Goal: Task Accomplishment & Management: Use online tool/utility

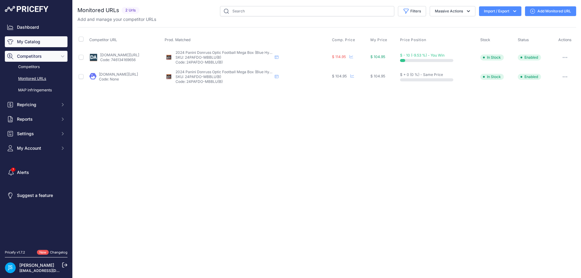
click at [51, 39] on link "My Catalog" at bounding box center [36, 41] width 63 height 11
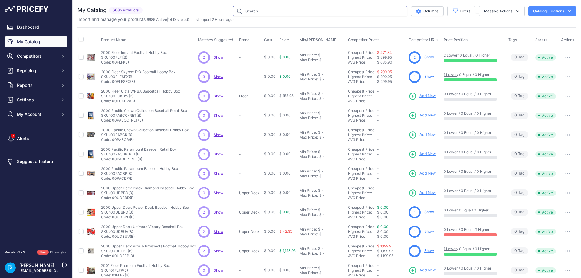
click at [261, 13] on input "text" at bounding box center [320, 11] width 174 height 10
paste input "2025 Panini Impeccable WNBA"
type input "2025 Panini Impeccable WNBA"
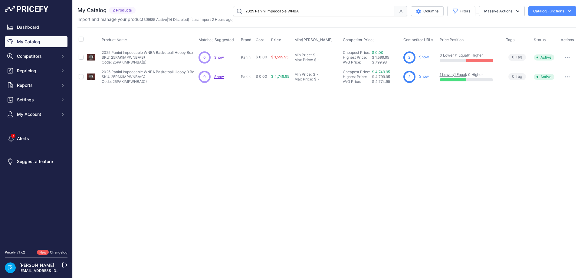
click at [423, 57] on link "Show" at bounding box center [424, 57] width 10 height 5
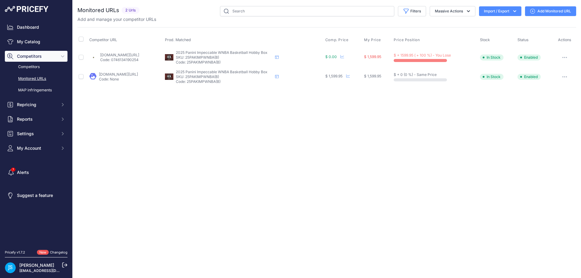
click at [548, 13] on link "Add Monitored URL" at bounding box center [550, 11] width 51 height 10
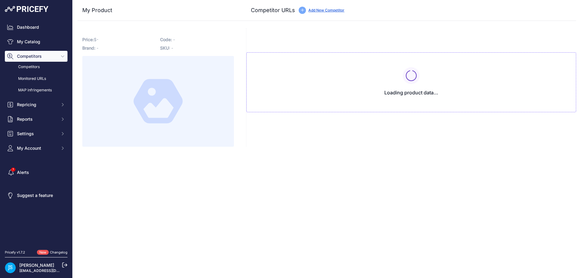
type input "www.blowoutcards.com/2025-panini-impeccable-wnba-basketball-hobby-box.html?prir…"
type input "www.steelcitycollectibles.com/i/2025-panini-impeccable-wnba-basketball-hobby-bo…"
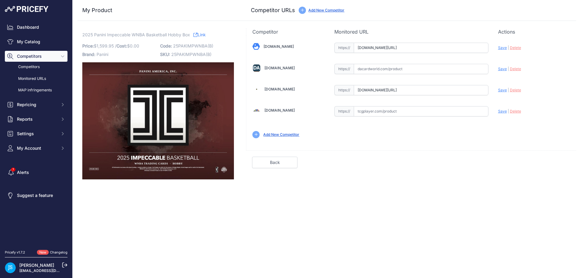
click at [402, 71] on input "text" at bounding box center [421, 69] width 135 height 10
paste input "https://www.dacardworld.com/sports-cards/2025-panini-impeccable-wnba-basketball…"
click at [502, 69] on span "Save" at bounding box center [502, 69] width 9 height 5
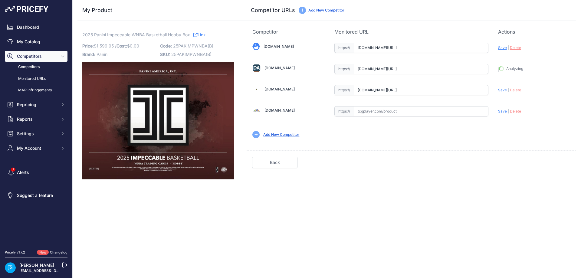
type input "https://www.dacardworld.com/sports-cards/2025-panini-impeccable-wnba-basketball…"
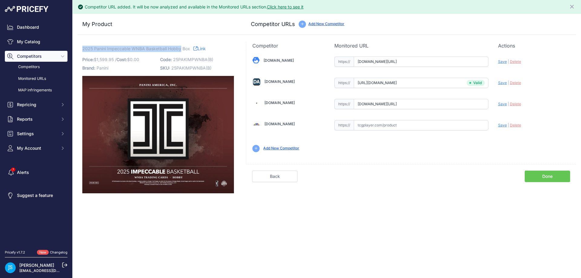
drag, startPoint x: 83, startPoint y: 47, endPoint x: 181, endPoint y: 48, distance: 98.1
click at [181, 48] on span "2025 Panini Impeccable WNBA Basketball Hobby Box" at bounding box center [136, 49] width 108 height 8
copy span "2025 Panini Impeccable WNBA Basketball Hobby"
click at [47, 37] on link "My Catalog" at bounding box center [36, 41] width 63 height 11
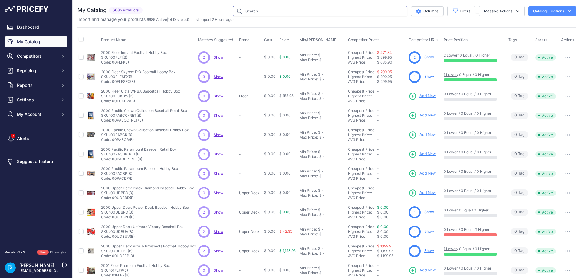
click at [293, 15] on input "text" at bounding box center [320, 11] width 174 height 10
paste input "2025 Panini Impeccable WNBA Basketball Hobby"
type input "2025 Panini Impeccable WNBA Basketball Hobby"
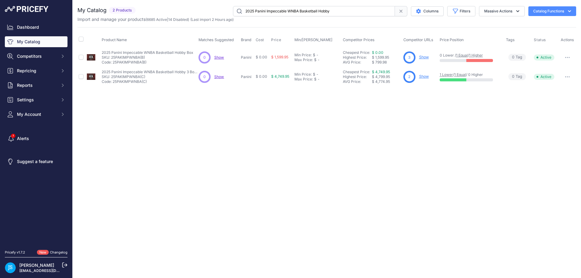
click at [422, 76] on link "Show" at bounding box center [424, 76] width 10 height 5
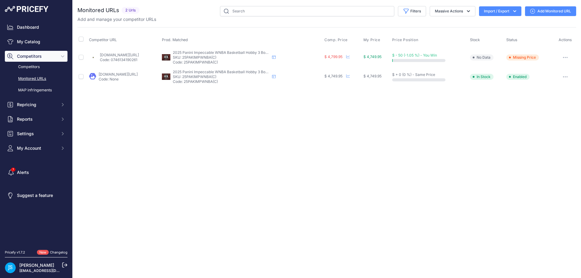
click at [540, 13] on link "Add Monitored URL" at bounding box center [550, 11] width 51 height 10
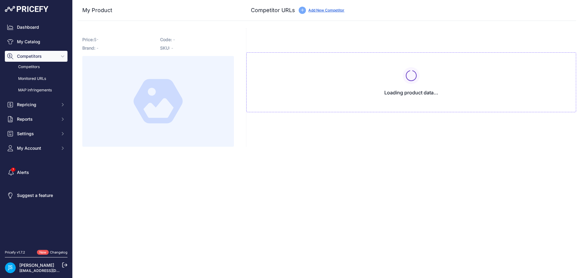
type input "www.blowoutcards.com/2025-panini-impeccable-wnba-basketball-hobby-3-box-case.ht…"
type input "www.steelcitycollectibles.com/i/2025-panini-impeccable-wnba-basketball-hobby-3-…"
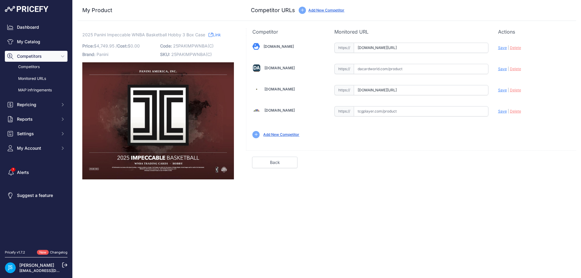
click at [399, 65] on input "text" at bounding box center [421, 69] width 135 height 10
paste input "https://www.dacardworld.com/sports-cards/2025-panini-impeccable-wnba-basketball…"
click at [502, 69] on span "Save" at bounding box center [502, 69] width 9 height 5
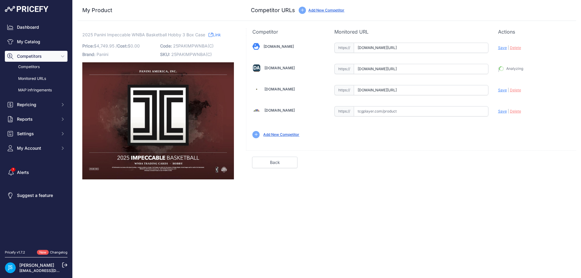
type input "https://www.dacardworld.com/sports-cards/2025-panini-impeccable-wnba-basketball…"
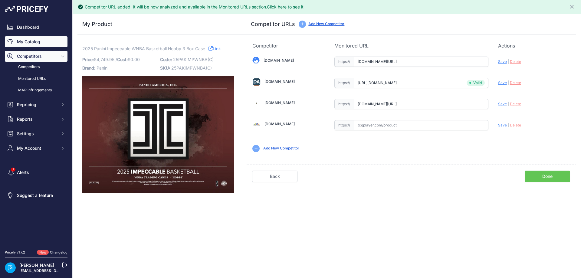
click at [57, 43] on link "My Catalog" at bounding box center [36, 41] width 63 height 11
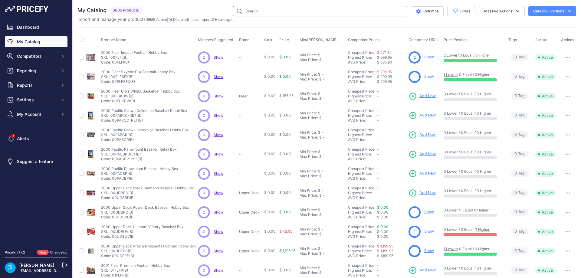
click at [264, 9] on input "text" at bounding box center [320, 11] width 174 height 10
paste input "https://www.dacardworld.com/sports-cards/2025-panini-impeccable-wnba-basketball…"
type input "https://www.dacardworld.com/sports-cards/2025-panini-impeccable-wnba-basketball…"
click at [307, 6] on input "[URL][DOMAIN_NAME]" at bounding box center [320, 11] width 174 height 10
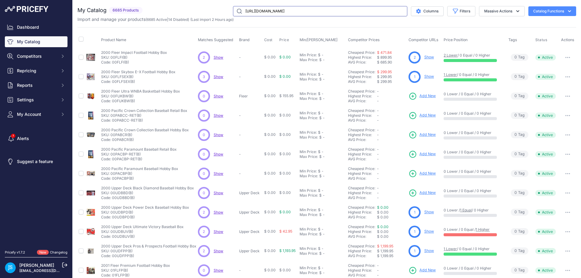
click at [307, 6] on input "[URL][DOMAIN_NAME]" at bounding box center [320, 11] width 174 height 10
click at [307, 7] on input "https://www.dacardworld.com/sports-cards/2025-panini-impeccable-wnba-basketball…" at bounding box center [320, 11] width 174 height 10
click at [307, 9] on input "https://www.dacardworld.com/sports-cards/2025-panini-impeccable-wnba-basketball…" at bounding box center [320, 11] width 174 height 10
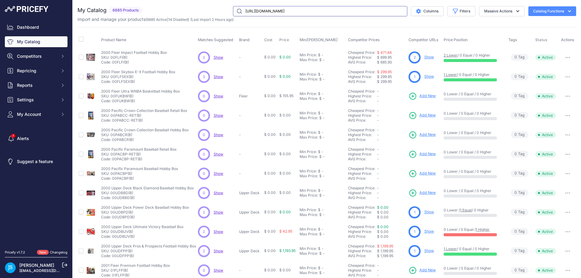
click at [307, 9] on input "https://www.dacardworld.com/sports-cards/2025-panini-impeccable-wnba-basketball…" at bounding box center [320, 11] width 174 height 10
click at [296, 8] on input "https://www.dacardworld.com/sports-cards/2025-panini-impeccable-wnba-basketball…" at bounding box center [320, 11] width 174 height 10
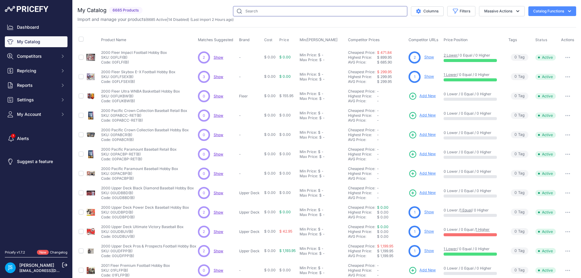
click at [283, 9] on input "text" at bounding box center [320, 11] width 174 height 10
paste input "2025/26 Upper Deck O-Pee-Chee Platinum Hockey Hobby"
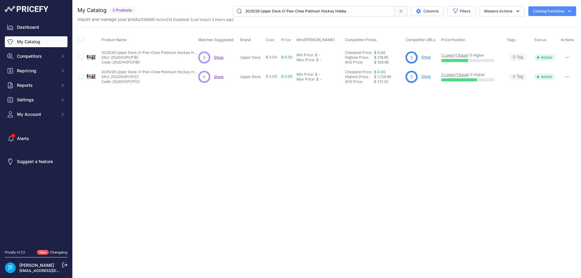
click at [270, 11] on input "2025/26 Upper Deck O-Pee-Chee Platinum Hockey Hobby" at bounding box center [314, 11] width 162 height 10
paste input "Mega Charizard X ex Ultra"
type input "Mega Charizard X ex Ultra"
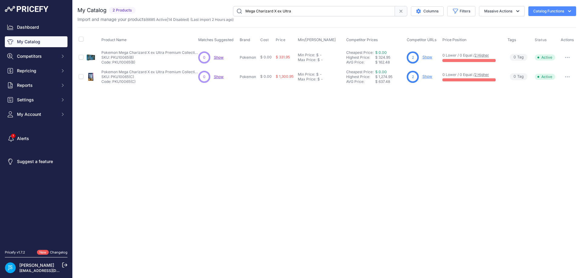
click at [427, 57] on link "Show" at bounding box center [427, 57] width 10 height 5
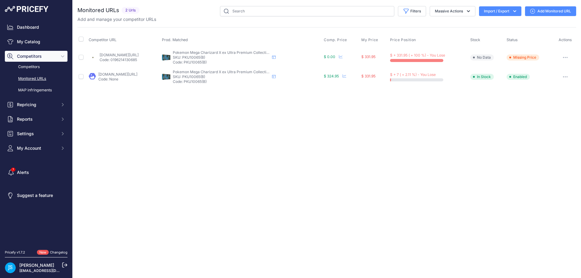
click at [539, 11] on link "Add Monitored URL" at bounding box center [550, 11] width 51 height 10
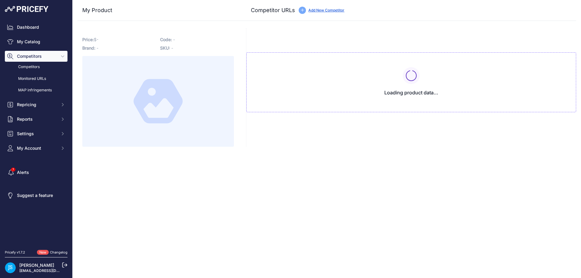
type input "www.blowoutcards.com/pokemon-mega-charizard-x-ex-ultra-premium-collection-box.h…"
type input "www.steelcitycollectibles.com/i/pokemon-mega-charizard-x-ex-ultra-premium-colle…"
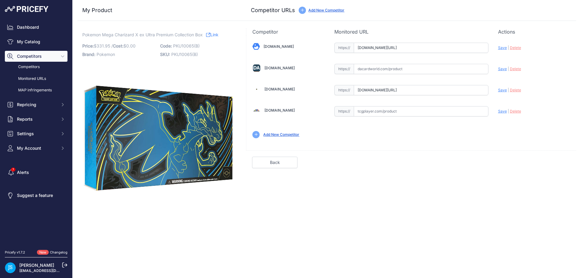
click at [375, 71] on input "text" at bounding box center [421, 69] width 135 height 10
paste input "https://www.dacardworld.com/gaming/pokemon-charizard-x-ex-ultra-premium-collect…"
click at [501, 69] on span "Save" at bounding box center [502, 69] width 9 height 5
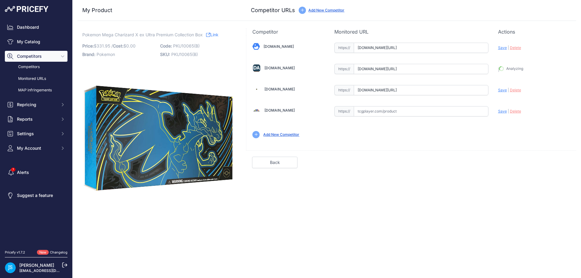
type input "https://www.dacardworld.com/gaming/pokemon-charizard-x-ex-ultra-premium-collect…"
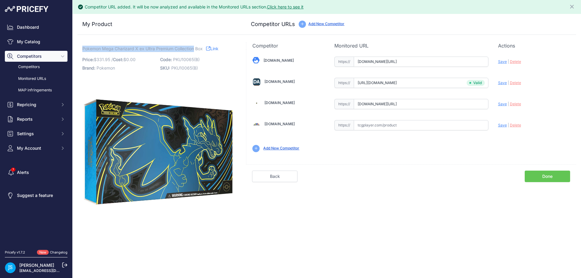
drag, startPoint x: 82, startPoint y: 48, endPoint x: 194, endPoint y: 47, distance: 111.7
click at [194, 47] on span "Pokemon Mega Charizard X ex Ultra Premium Collection Box" at bounding box center [142, 49] width 120 height 8
copy span "Pokemon Mega Charizard X ex Ultra Premium Collection"
click at [57, 32] on link "Dashboard" at bounding box center [36, 27] width 63 height 11
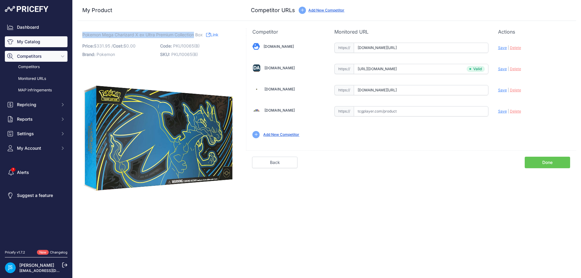
click at [49, 40] on link "My Catalog" at bounding box center [36, 41] width 63 height 11
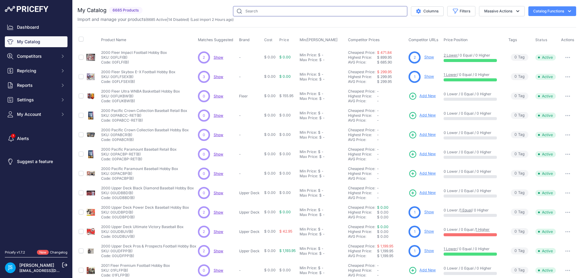
click at [266, 11] on input "text" at bounding box center [320, 11] width 174 height 10
paste input "Pokemon Mega Charizard X ex Ultra Premium Collection"
type input "Pokemon Mega Charizard X ex Ultra Premium Collection"
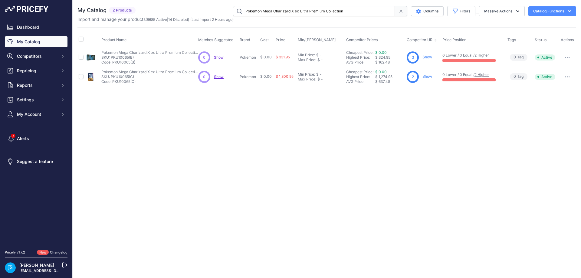
click at [425, 78] on link "Show" at bounding box center [427, 76] width 10 height 5
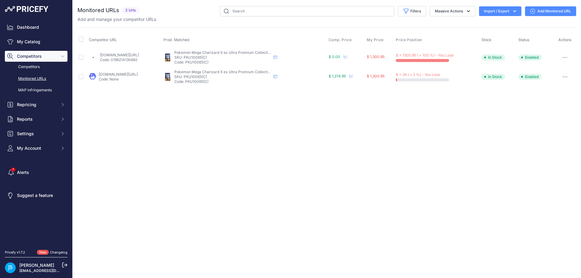
click at [549, 10] on link "Add Monitored URL" at bounding box center [550, 11] width 51 height 10
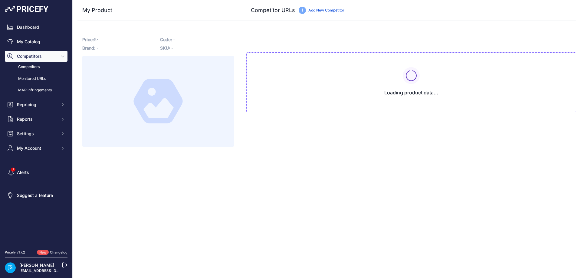
type input "[DOMAIN_NAME][URL]"
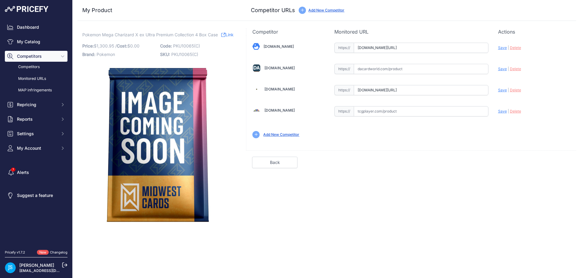
click at [404, 64] on div "https:// Valid" at bounding box center [411, 68] width 154 height 11
click at [442, 70] on input "text" at bounding box center [421, 69] width 135 height 10
paste input "[URL][DOMAIN_NAME]"
click at [503, 70] on span "Save" at bounding box center [502, 69] width 9 height 5
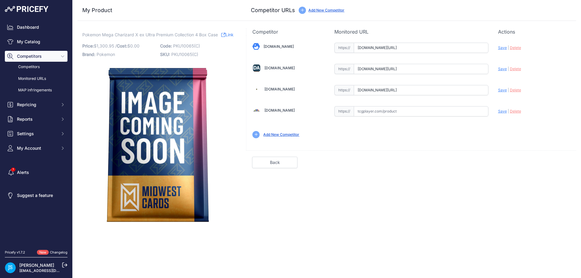
scroll to position [0, 0]
type input "[URL][DOMAIN_NAME]"
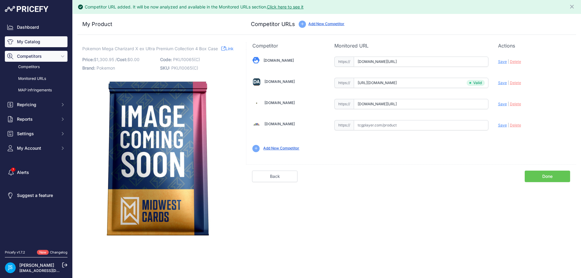
click at [44, 43] on link "My Catalog" at bounding box center [36, 41] width 63 height 11
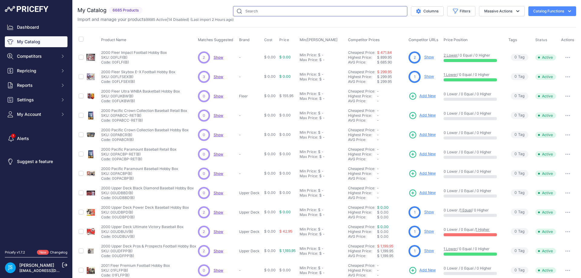
click at [274, 15] on input "text" at bounding box center [320, 11] width 174 height 10
paste input "Pokemon 2025 Fall Collector Chest Tin"
type input "Pokemon 2025 Fall Collector Chest Tin"
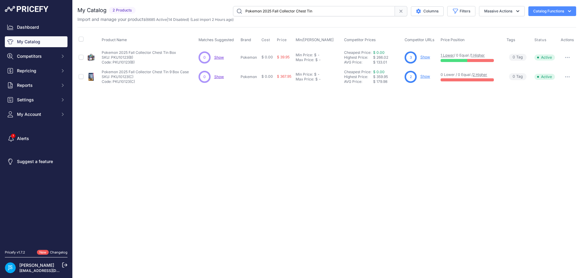
click at [429, 56] on link "Show" at bounding box center [425, 57] width 10 height 5
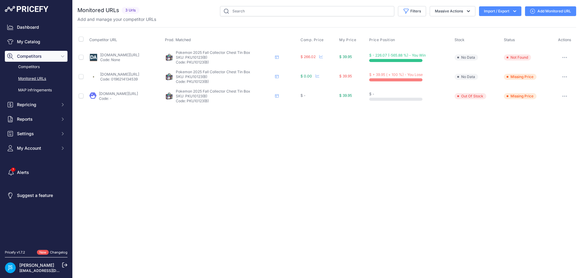
click at [557, 11] on link "Add Monitored URL" at bounding box center [550, 11] width 51 height 10
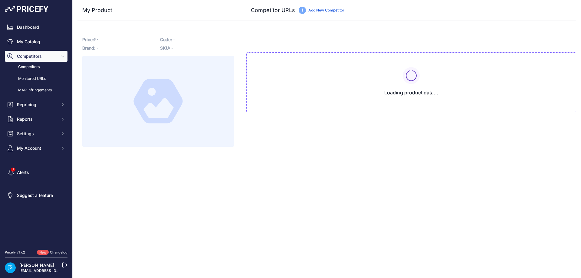
type input "www.blowoutcards.com/pokemon-2025-collector-chest-tin-fall-2025.html?prirule_jd…"
type input "www.dacardworld.com/gaming/pokemon-2025-collector-chest?prirule_jdsnikfkfjsd=54…"
type input "www.steelcitycollectibles.com/i/pokemon-collector-chest---fall-2025-edition?pri…"
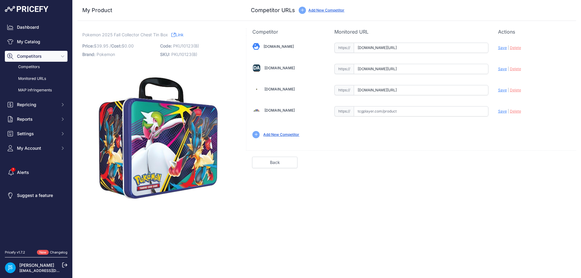
scroll to position [0, 28]
drag, startPoint x: 467, startPoint y: 68, endPoint x: 508, endPoint y: 69, distance: 41.2
click at [508, 69] on div "Blowoutcards.com Valid Save" at bounding box center [411, 89] width 330 height 109
click at [430, 68] on input "www.dacardworld.com/gaming/pokemon-2025-collector-chest?prirule_jdsnikfkfjsd=54…" at bounding box center [421, 69] width 135 height 10
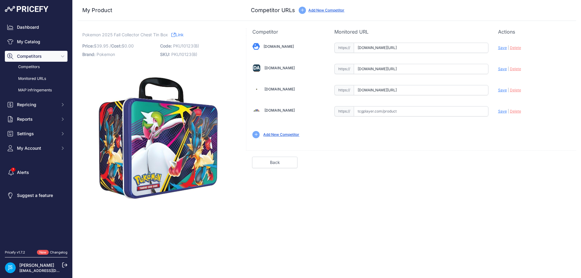
click at [430, 68] on input "www.dacardworld.com/gaming/pokemon-2025-collector-chest?prirule_jdsnikfkfjsd=54…" at bounding box center [421, 69] width 135 height 10
paste input "https://www.dacardworld.com/gaming/pokemon-fall-2025-collector-chest"
click at [503, 69] on span "Save" at bounding box center [502, 69] width 9 height 5
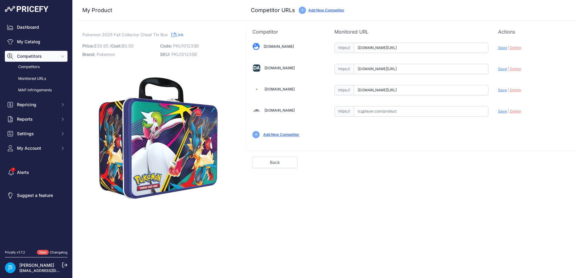
scroll to position [0, 0]
type input "https://www.dacardworld.com/gaming/pokemon-fall-2025-collector-chest?prirule_jd…"
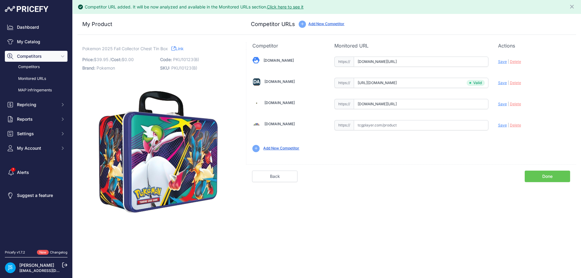
click at [501, 61] on span "Save" at bounding box center [502, 61] width 9 height 5
type input "https://www.blowoutcards.com/pokemon-2025-collector-chest-tin-fall-2025.html?pr…"
click at [503, 104] on span "Save" at bounding box center [502, 104] width 9 height 5
type input "https://www.steelcitycollectibles.com/i/pokemon-collector-chest---fall-2025-edi…"
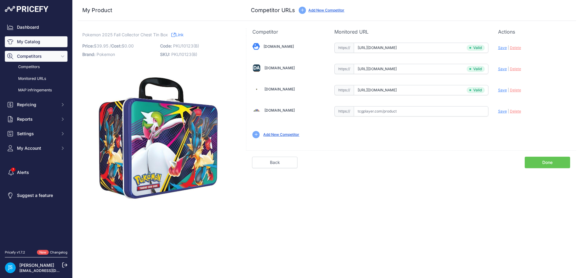
click at [42, 39] on link "My Catalog" at bounding box center [36, 41] width 63 height 11
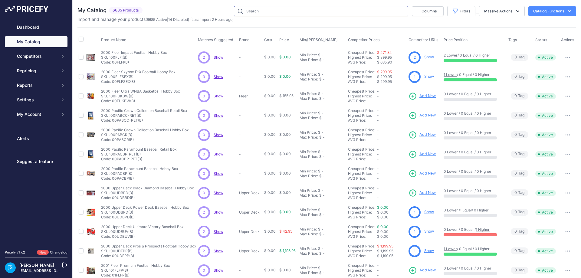
click at [295, 10] on input "text" at bounding box center [321, 11] width 174 height 10
paste input "2024/25 Panini Donruss Optic Basketball Hobby International"
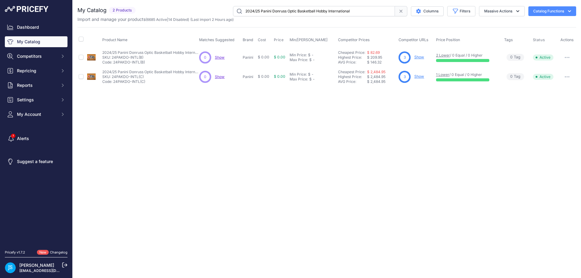
click at [269, 12] on input "2024/25 Panini Donruss Optic Basketball Hobby International" at bounding box center [314, 11] width 162 height 10
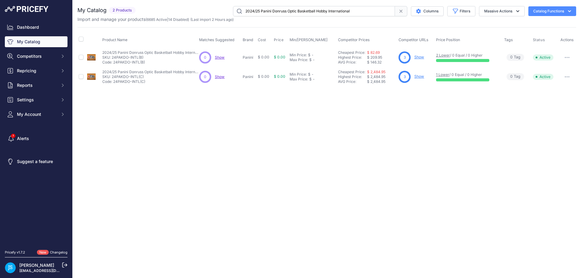
click at [269, 12] on input "2024/25 Panini Donruss Optic Basketball Hobby International" at bounding box center [314, 11] width 162 height 10
paste input "Flawless Basketball Hobby"
type input "2024/25 Panini Flawless Basketball Hobby"
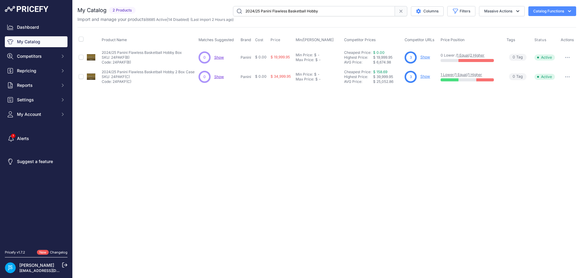
click at [428, 76] on link "Show" at bounding box center [425, 76] width 10 height 5
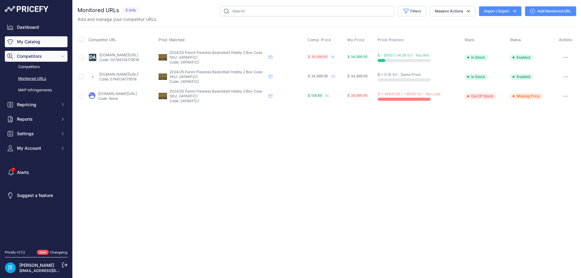
click at [52, 40] on link "My Catalog" at bounding box center [36, 41] width 63 height 11
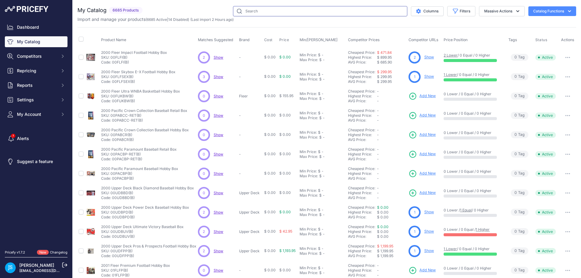
click at [268, 11] on input "text" at bounding box center [320, 11] width 174 height 10
paste input "2025/26 Upper Deck Series 2 Hockey Blaster"
type input "2025/26 Upper Deck Series 2 Hockey Blaster"
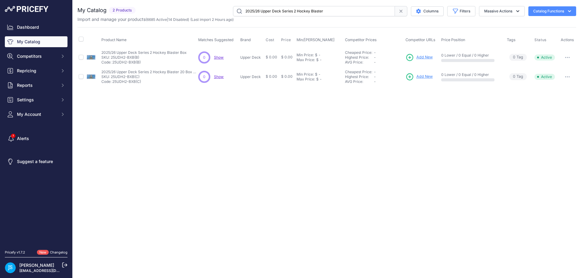
click at [422, 58] on span "Add New" at bounding box center [424, 57] width 16 height 6
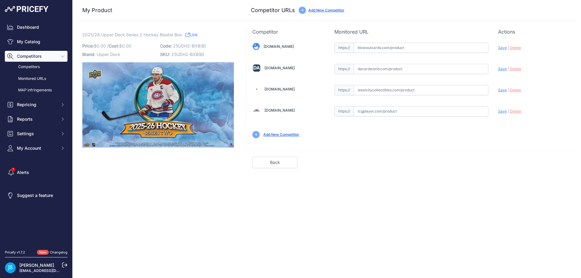
click at [390, 94] on input "text" at bounding box center [421, 90] width 135 height 10
paste input "[URL][DOMAIN_NAME]"
click at [502, 89] on span "Save" at bounding box center [502, 90] width 9 height 5
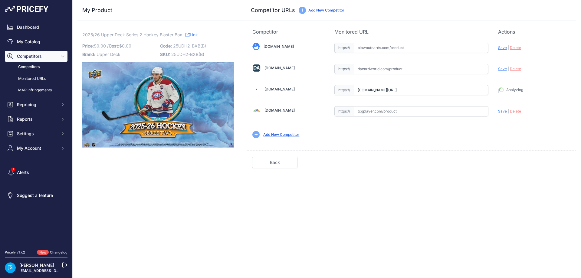
type input "[URL][DOMAIN_NAME]"
drag, startPoint x: 389, startPoint y: 70, endPoint x: 470, endPoint y: 71, distance: 80.5
click at [389, 70] on input "text" at bounding box center [421, 69] width 135 height 10
paste input "[URL][DOMAIN_NAME]"
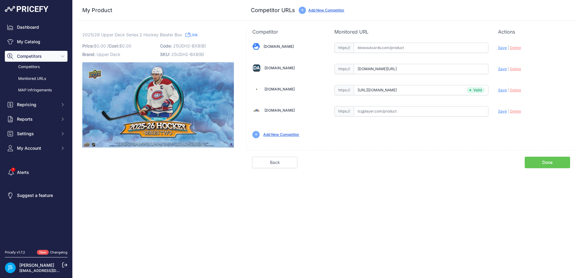
click at [504, 69] on span "Save" at bounding box center [502, 69] width 9 height 5
type input "https://www.dacardworld.com/sports-cards/2025-26-upper-deck-series-2-hockey-bla…"
drag, startPoint x: 380, startPoint y: 58, endPoint x: 384, endPoint y: 51, distance: 7.9
click at [381, 58] on div "Blowoutcards.com Valid Save" at bounding box center [411, 89] width 330 height 109
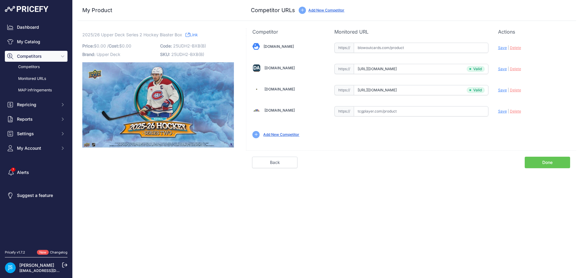
click at [387, 49] on input "text" at bounding box center [421, 48] width 135 height 10
paste input "https://www.blowoutcards.com/2025-26-upper-deck-series-2-hockey-blaster-box.html"
click at [499, 47] on span "Save" at bounding box center [502, 47] width 9 height 5
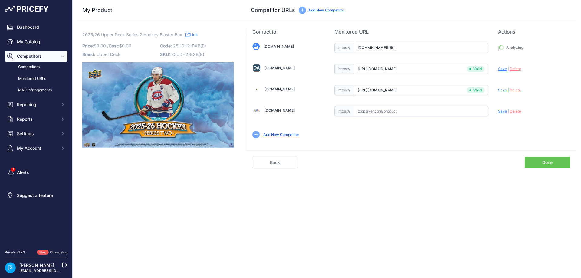
type input "https://www.blowoutcards.com/2025-26-upper-deck-series-2-hockey-blaster-box.htm…"
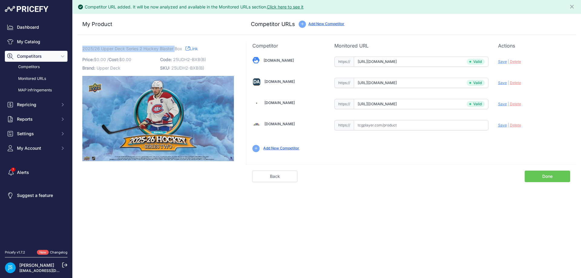
drag, startPoint x: 82, startPoint y: 47, endPoint x: 175, endPoint y: 46, distance: 92.6
click at [175, 46] on span "2025/26 Upper Deck Series 2 Hockey Blaster Box" at bounding box center [132, 49] width 100 height 8
copy span "2025/26 Upper Deck Series 2 Hockey Blaster"
click at [51, 42] on link "My Catalog" at bounding box center [36, 41] width 63 height 11
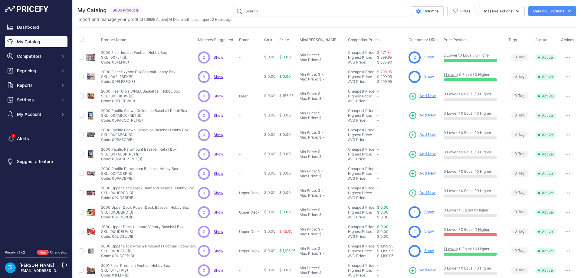
click at [255, 3] on div "You are not connected to the internet. My Catalog" at bounding box center [326, 181] width 499 height 363
click at [260, 10] on input "text" at bounding box center [320, 11] width 174 height 10
paste input "2025/26 Upper Deck Series 2 Hockey Blaster"
type input "2025/26 Upper Deck Series 2 Hockey Blaster"
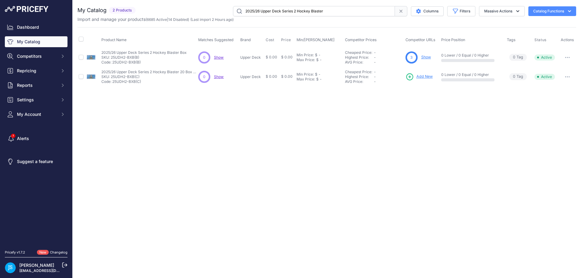
click at [421, 76] on span "Add New" at bounding box center [424, 77] width 16 height 6
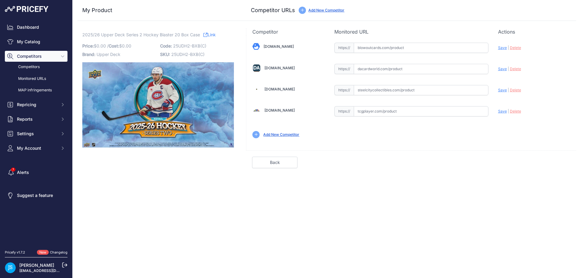
click at [390, 87] on input "text" at bounding box center [421, 90] width 135 height 10
paste input "[URL][DOMAIN_NAME]"
click at [505, 89] on span "Save" at bounding box center [502, 90] width 9 height 5
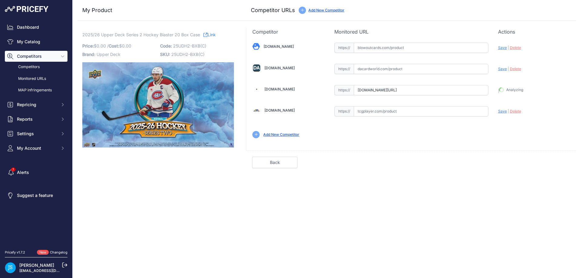
type input "https://www.steelcitycollectibles.com/i/2025-26-upper-deck-series-2-hockey-blas…"
click at [369, 63] on div "https:// Valid" at bounding box center [411, 68] width 154 height 11
click at [373, 66] on input "text" at bounding box center [421, 69] width 135 height 10
paste input "https://www.dacardworld.com/sports-cards/2025-26-upper-deck-series-2-hockey-bla…"
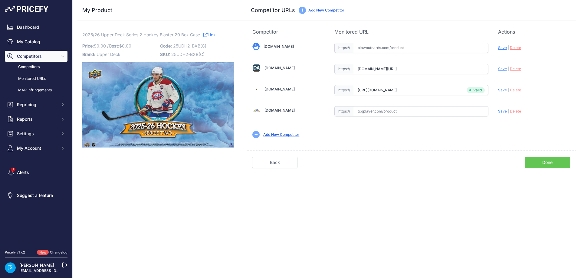
click at [501, 70] on span "Save" at bounding box center [502, 69] width 9 height 5
type input "https://www.dacardworld.com/sports-cards/2025-26-upper-deck-series-2-hockey-bla…"
click at [397, 48] on input "text" at bounding box center [421, 48] width 135 height 10
paste input "https://www.blowoutcards.com/2025-26-upper-deck-series-2-hockey-blaster-20-box-…"
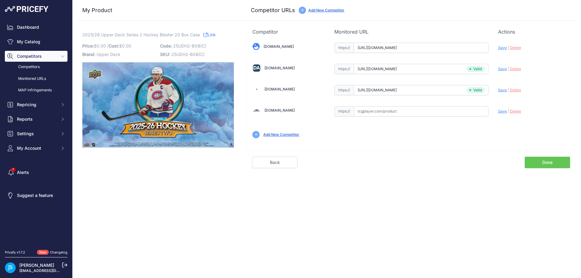
scroll to position [0, 40]
click at [501, 46] on span "Save" at bounding box center [502, 47] width 9 height 5
type input "https://www.blowoutcards.com/2025-26-upper-deck-series-2-hockey-blaster-20-box-…"
click at [44, 38] on link "My Catalog" at bounding box center [36, 41] width 63 height 11
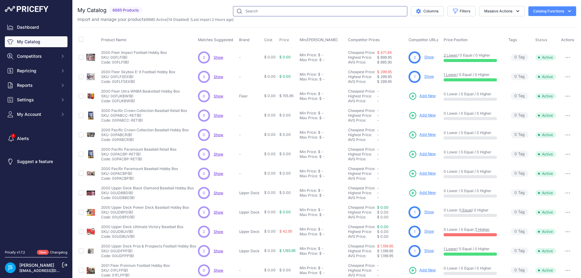
click at [297, 13] on input "text" at bounding box center [320, 11] width 174 height 10
paste input "Mega Heroes"
type input "Mega Heroes"
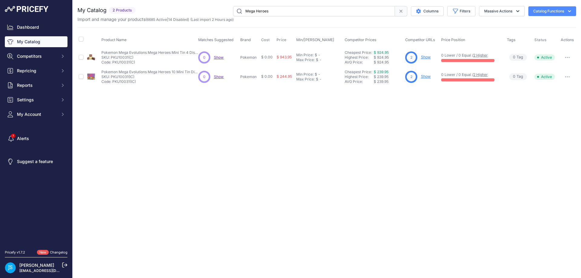
click at [427, 58] on link "Show" at bounding box center [426, 57] width 10 height 5
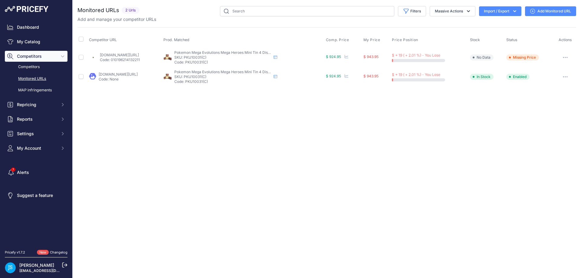
click at [547, 9] on link "Add Monitored URL" at bounding box center [550, 11] width 51 height 10
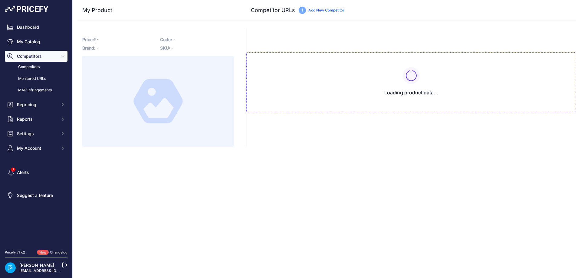
type input "[DOMAIN_NAME][URL]"
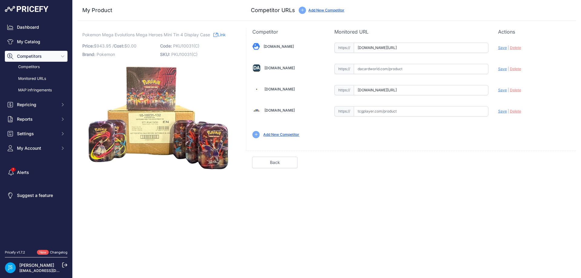
click at [396, 61] on div "Blowoutcards.com Valid Save" at bounding box center [411, 89] width 330 height 109
click at [401, 69] on input "text" at bounding box center [421, 69] width 135 height 10
paste input "https://www.dacardworld.com/gaming/pokemon-mega-heroes-mini-tin-4-box-case"
click at [499, 68] on span "Save" at bounding box center [502, 69] width 9 height 5
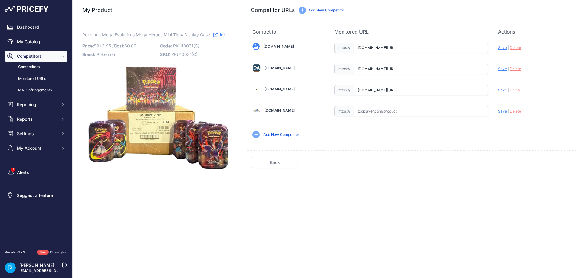
scroll to position [0, 0]
type input "https://www.dacardworld.com/gaming/pokemon-mega-heroes-mini-tin-4-box-case?prir…"
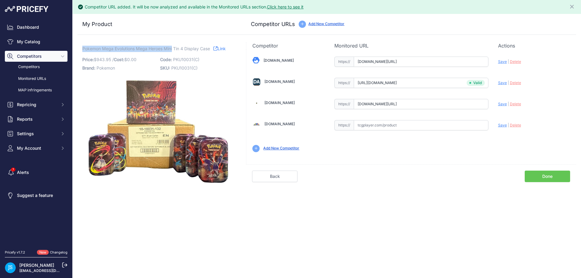
drag, startPoint x: 82, startPoint y: 46, endPoint x: 173, endPoint y: 48, distance: 90.5
click at [173, 48] on span "Pokemon Mega Evolutions Mega Heroes Mini Tin 4 Display Case" at bounding box center [146, 49] width 128 height 8
copy span "Pokemon Mega Evolutions Mega Heroes Mini"
click at [45, 45] on link "My Catalog" at bounding box center [36, 41] width 63 height 11
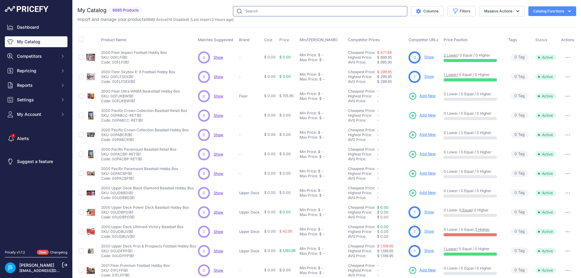
click at [279, 9] on input "text" at bounding box center [320, 11] width 174 height 10
paste input "Pokemon Mega Evolutions Mega Heroes Mini"
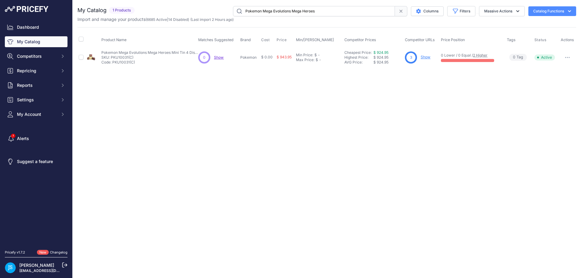
type input "Pokemon Mega Evolutions Mega Heroes"
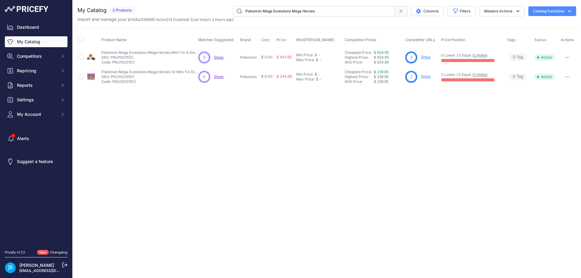
click at [427, 78] on link "Show" at bounding box center [426, 76] width 10 height 5
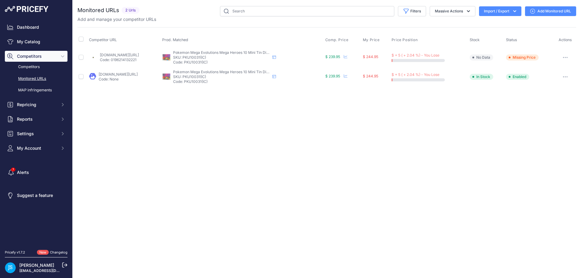
click at [534, 10] on icon at bounding box center [532, 11] width 5 height 5
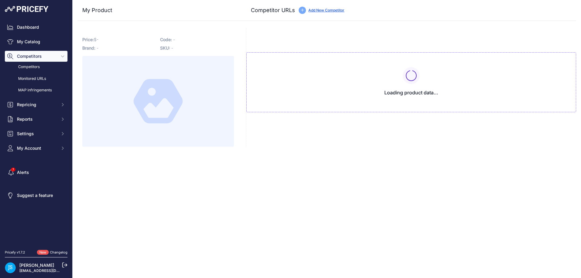
type input "[DOMAIN_NAME][URL]"
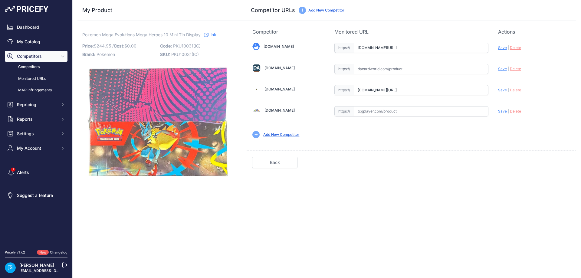
click at [396, 66] on input "text" at bounding box center [421, 69] width 135 height 10
paste input "[URL][DOMAIN_NAME]"
click at [500, 69] on span "Save" at bounding box center [502, 69] width 9 height 5
type input "[URL][DOMAIN_NAME]"
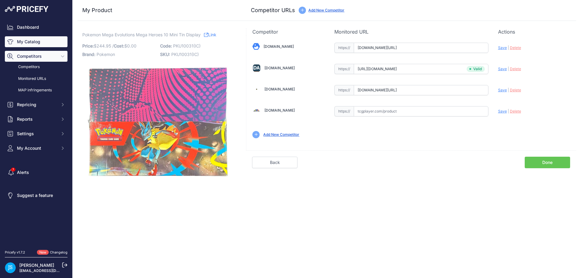
click at [36, 38] on link "My Catalog" at bounding box center [36, 41] width 63 height 11
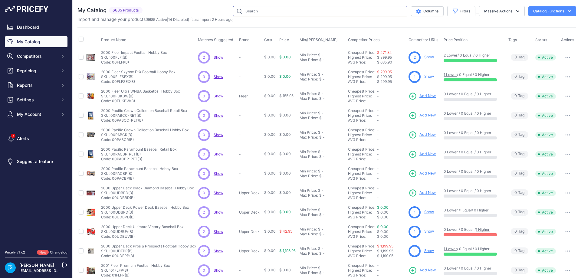
click at [315, 13] on input "text" at bounding box center [320, 11] width 174 height 10
paste input "THE LAST AIRBENDER"
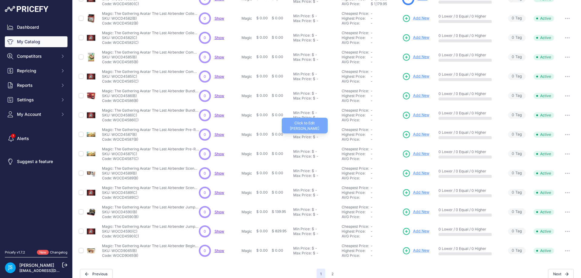
scroll to position [85, 0]
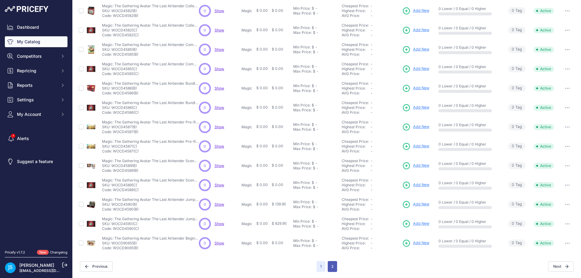
click at [328, 266] on button "2" at bounding box center [332, 266] width 9 height 11
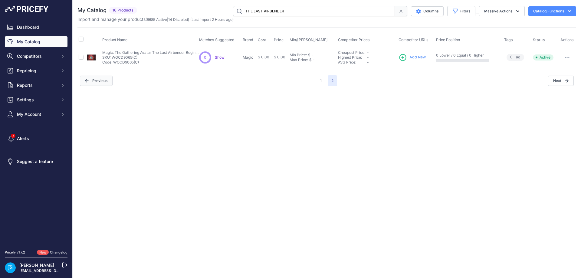
click at [93, 80] on button "Previous" at bounding box center [96, 81] width 33 height 10
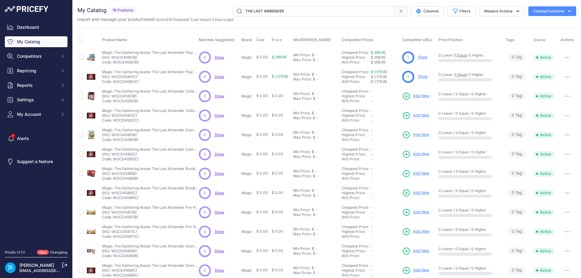
click at [257, 10] on input "THE LAST AIRBENDER" at bounding box center [314, 11] width 162 height 10
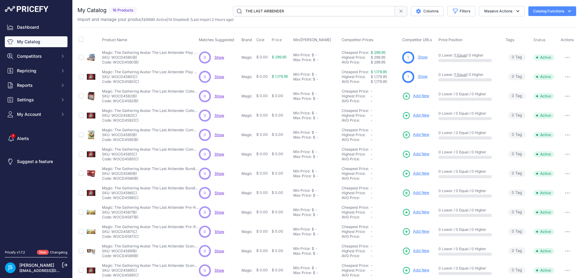
paste input "2024 Panini Select Football Fat Pack"
type input "2024 Panini Select Football Fat Pack"
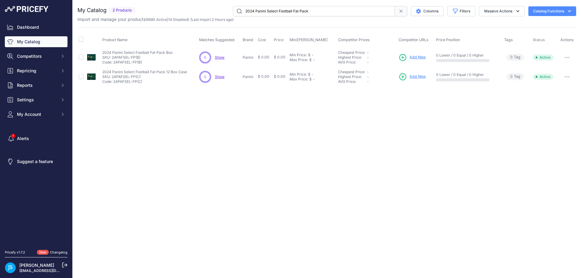
click at [417, 59] on span "Add New" at bounding box center [417, 57] width 16 height 6
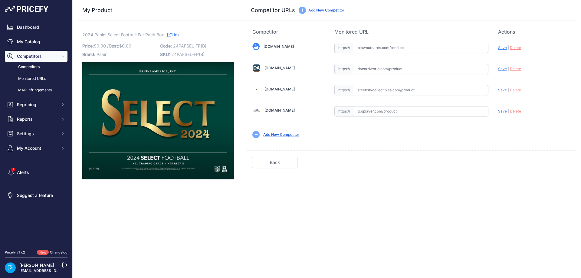
click at [389, 69] on input "text" at bounding box center [421, 69] width 135 height 10
paste input "[URL][DOMAIN_NAME]"
click at [500, 70] on span "Save" at bounding box center [502, 69] width 9 height 5
type input "[URL][DOMAIN_NAME]"
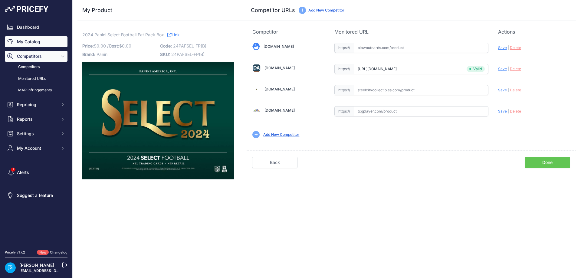
click at [54, 44] on link "My Catalog" at bounding box center [36, 41] width 63 height 11
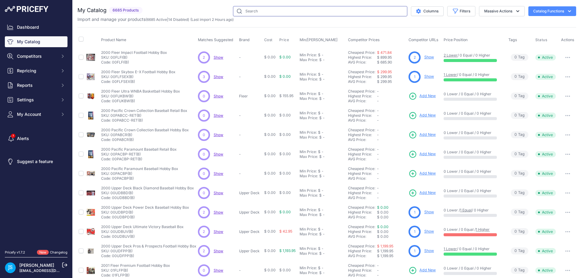
click at [265, 11] on input "text" at bounding box center [320, 11] width 174 height 10
paste input "2024 Panini Select Football Fat Pack"
type input "2024 Panini Select Football Fat Pack"
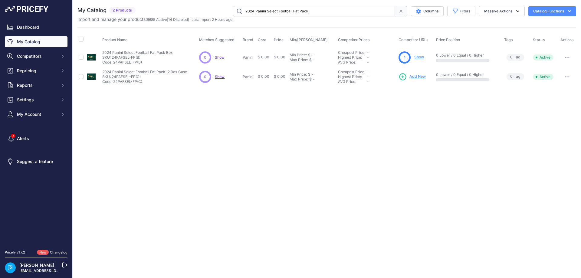
click at [421, 73] on link "Add New" at bounding box center [412, 77] width 27 height 8
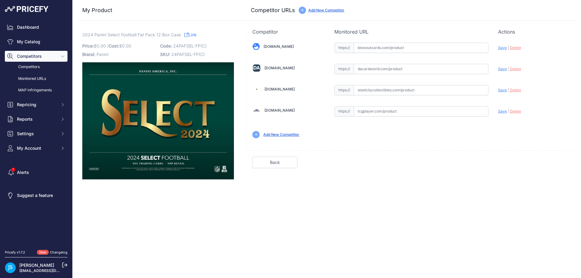
click at [403, 68] on input "text" at bounding box center [421, 69] width 135 height 10
paste input "[URL][DOMAIN_NAME]"
click at [501, 69] on span "Save" at bounding box center [502, 69] width 9 height 5
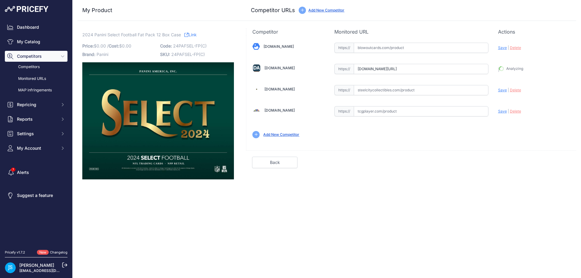
type input "https://www.dacardworld.com/sports-cards/2024-panini-select-football-jumbo-valu…"
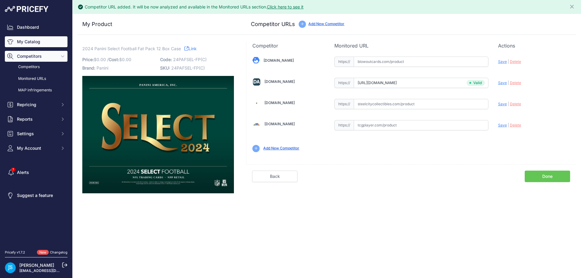
click at [57, 42] on link "My Catalog" at bounding box center [36, 41] width 63 height 11
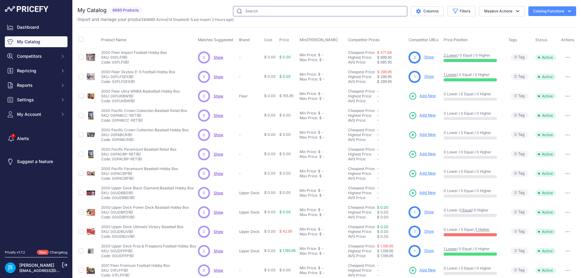
click at [242, 11] on input "text" at bounding box center [320, 11] width 174 height 10
paste input "2025 Upper Deck World of Sports Volume 2 Hobby"
type input "2025 Upper Deck World of Sports Volume 2 Hobby"
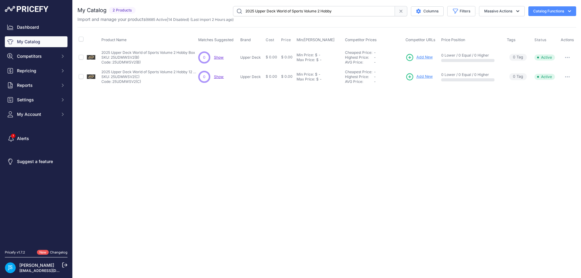
click at [426, 57] on span "Add New" at bounding box center [424, 57] width 16 height 6
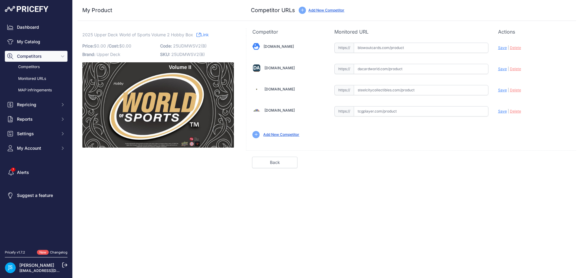
click at [393, 92] on input "text" at bounding box center [421, 90] width 135 height 10
paste input "https://www.steelcitycollectibles.com/i/2025-upper-deck-world-of-sports-volume-…"
click at [499, 87] on div "Update Profile Save | Delete Analyzing" at bounding box center [534, 88] width 72 height 9
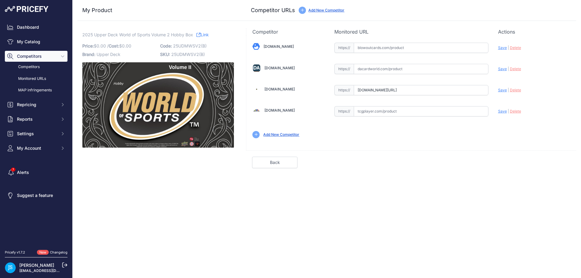
click at [500, 89] on span "Save" at bounding box center [502, 90] width 9 height 5
type input "https://www.steelcitycollectibles.com/i/2025-upper-deck-world-of-sports-volume-…"
click at [371, 70] on input "text" at bounding box center [421, 69] width 135 height 10
paste input "https://www.dacardworld.com/sports-cards/2025-upper-deck-world-of-sports-volume…"
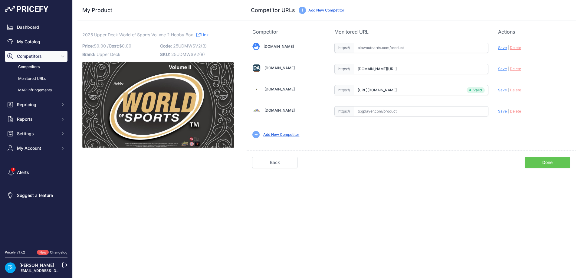
click at [502, 69] on span "Save" at bounding box center [502, 69] width 9 height 5
type input "https://www.dacardworld.com/sports-cards/2025-upper-deck-world-of-sports-volume…"
click at [383, 49] on input "text" at bounding box center [421, 48] width 135 height 10
paste input "https://www.blowoutcards.com/2025-upper-deck-world-of-sports-volume-2-hobby-box…"
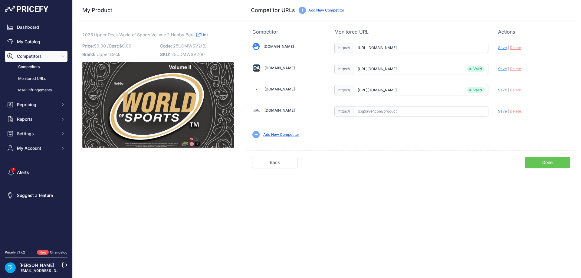
scroll to position [0, 34]
click at [501, 47] on span "Save" at bounding box center [502, 47] width 9 height 5
type input "https://www.blowoutcards.com/2025-upper-deck-world-of-sports-volume-2-hobby-box…"
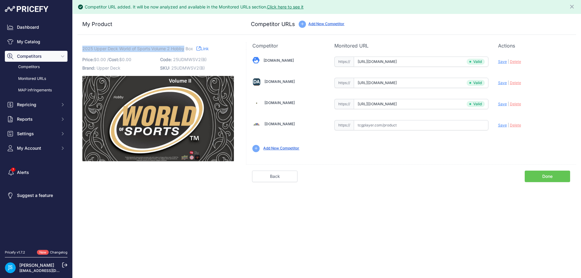
drag, startPoint x: 83, startPoint y: 49, endPoint x: 184, endPoint y: 48, distance: 100.5
click at [184, 48] on span "2025 Upper Deck World of Sports Volume 2 Hobby Box" at bounding box center [137, 49] width 111 height 8
copy span "2025 Upper Deck World of Sports Volume 2 Hobby"
click at [44, 41] on link "My Catalog" at bounding box center [36, 41] width 63 height 11
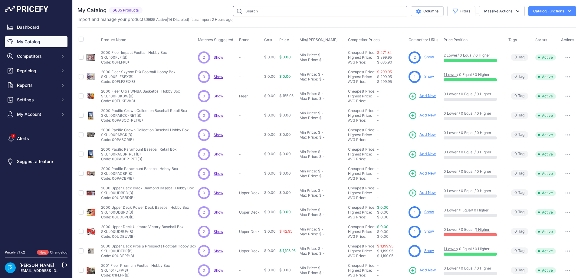
click at [241, 12] on input "text" at bounding box center [320, 11] width 174 height 10
paste input "2025 Upper Deck World of Sports Volume 2 Hobby"
type input "2025 Upper Deck World of Sports Volume 2 Hobby"
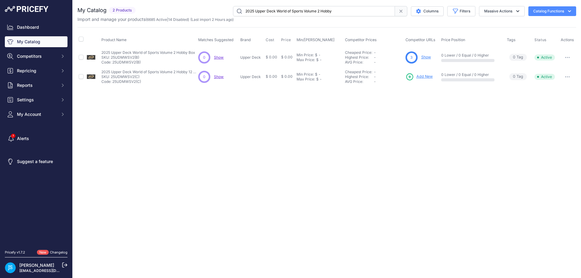
click at [422, 77] on span "Add New" at bounding box center [424, 77] width 16 height 6
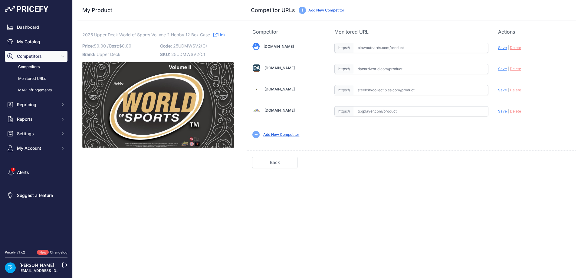
click at [405, 92] on input "text" at bounding box center [421, 90] width 135 height 10
paste input "[URL][DOMAIN_NAME]"
click at [506, 90] on span "Save" at bounding box center [502, 90] width 9 height 5
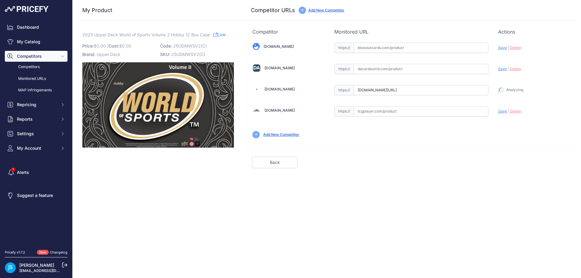
type input "[URL][DOMAIN_NAME]"
click at [386, 71] on input "text" at bounding box center [421, 69] width 135 height 10
paste input "[URL][DOMAIN_NAME]"
click at [503, 70] on span "Save" at bounding box center [502, 69] width 9 height 5
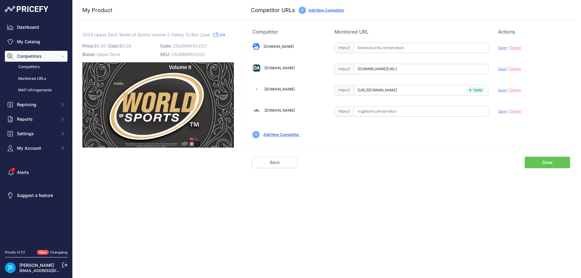
scroll to position [0, 0]
type input "[URL][DOMAIN_NAME]"
click at [390, 53] on div "[DOMAIN_NAME] Valid Save" at bounding box center [411, 89] width 330 height 109
click at [398, 47] on input "text" at bounding box center [421, 48] width 135 height 10
paste input "[URL][DOMAIN_NAME]"
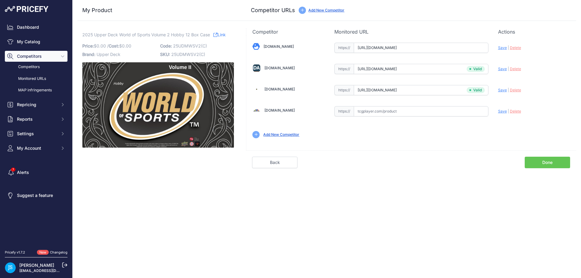
scroll to position [0, 50]
click at [499, 48] on span "Save" at bounding box center [502, 47] width 9 height 5
type input "[URL][DOMAIN_NAME]"
drag, startPoint x: 94, startPoint y: 33, endPoint x: 171, endPoint y: 34, distance: 76.9
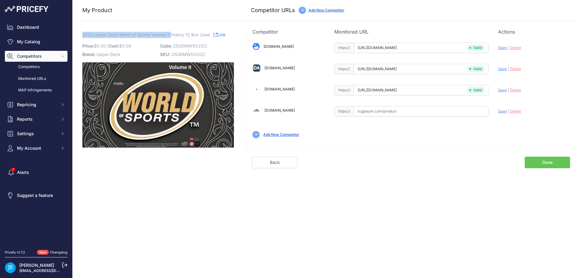
click at [171, 34] on span "2025 Upper Deck World of Sports Volume 2 Hobby 12 Box Case" at bounding box center [146, 35] width 128 height 8
copy span "2025 Upper Deck World of Sports Volume 2"
click at [25, 37] on link "My Catalog" at bounding box center [36, 41] width 63 height 11
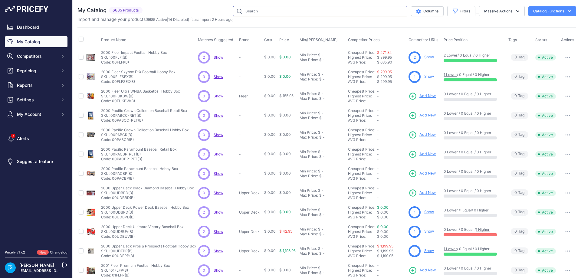
click at [256, 10] on input "text" at bounding box center [320, 11] width 174 height 10
paste input "2025 Upper Deck World of Sports Volume 2"
type input "2025 Upper Deck World of Sports Volume 2"
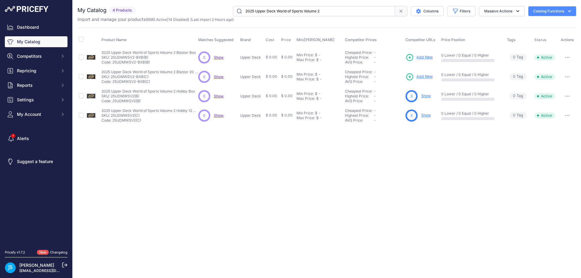
click at [420, 75] on span "Add New" at bounding box center [424, 77] width 16 height 6
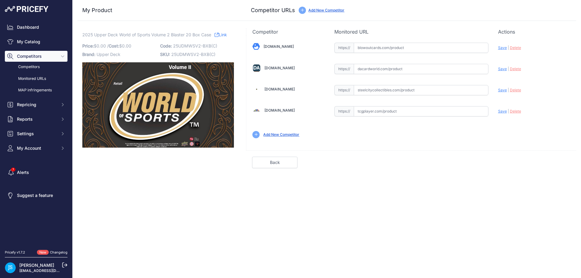
click at [417, 92] on input "text" at bounding box center [421, 90] width 135 height 10
paste input "[URL][DOMAIN_NAME]"
click at [499, 88] on span "Save" at bounding box center [502, 90] width 9 height 5
type input "https://www.steelcitycollectibles.com/i/2025-upper-deck-world-of-sports-volume-…"
click at [380, 66] on input "text" at bounding box center [421, 69] width 135 height 10
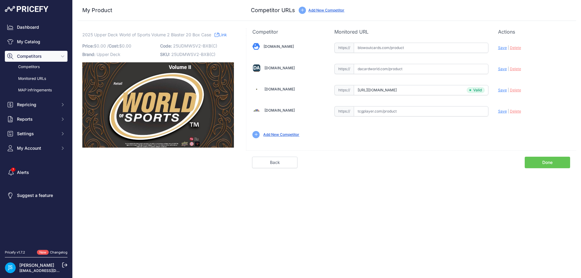
paste input "https://www.dacardworld.com/sports-cards/2025-upper-deck-world-of-sports-volume…"
click at [501, 71] on span "Save" at bounding box center [502, 69] width 9 height 5
type input "https://www.dacardworld.com/sports-cards/2025-upper-deck-world-of-sports-volume…"
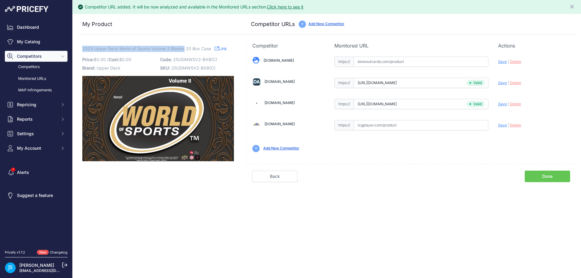
drag, startPoint x: 83, startPoint y: 49, endPoint x: 185, endPoint y: 48, distance: 102.3
click at [185, 48] on span "2025 Upper Deck World of Sports Volume 2 Blaster 20 Box Case" at bounding box center [146, 49] width 129 height 8
copy span "2025 Upper Deck World of Sports Volume 2 Blaster"
click at [46, 40] on link "My Catalog" at bounding box center [36, 41] width 63 height 11
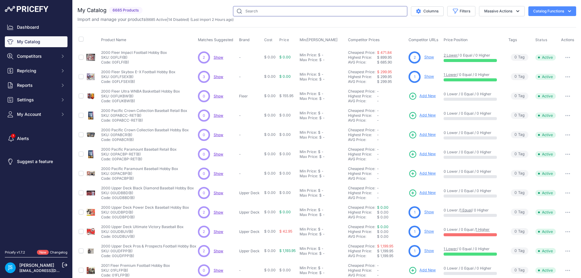
click at [329, 11] on input "text" at bounding box center [320, 11] width 174 height 10
paste input "2025 Upper Deck World of Sports Volume 2 Blaster"
type input "2025 Upper Deck World of Sports Volume 2 Blaster"
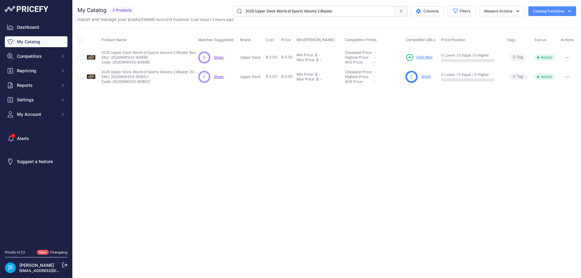
click at [428, 57] on span "Add New" at bounding box center [424, 57] width 16 height 6
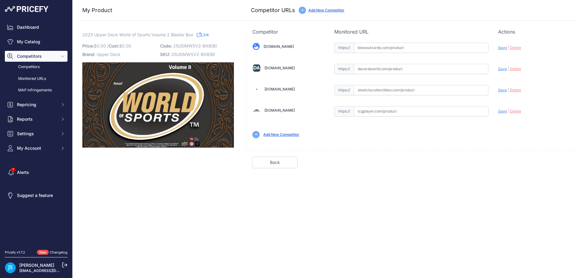
click at [397, 93] on input "text" at bounding box center [421, 90] width 135 height 10
paste input "[URL][DOMAIN_NAME]"
click at [501, 90] on span "Save" at bounding box center [502, 90] width 9 height 5
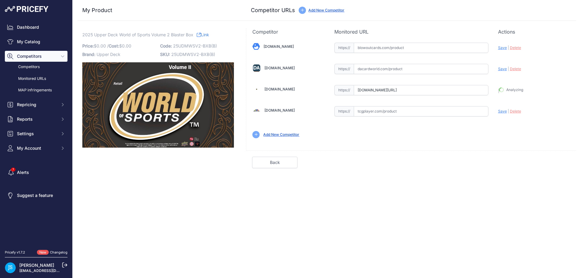
type input "[URL][DOMAIN_NAME]"
click at [400, 70] on input "text" at bounding box center [421, 69] width 135 height 10
paste input "[URL][DOMAIN_NAME]"
click at [503, 70] on span "Save" at bounding box center [502, 69] width 9 height 5
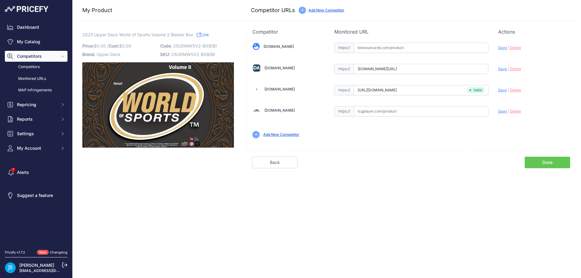
scroll to position [0, 0]
type input "[URL][DOMAIN_NAME]"
